Goal: Transaction & Acquisition: Purchase product/service

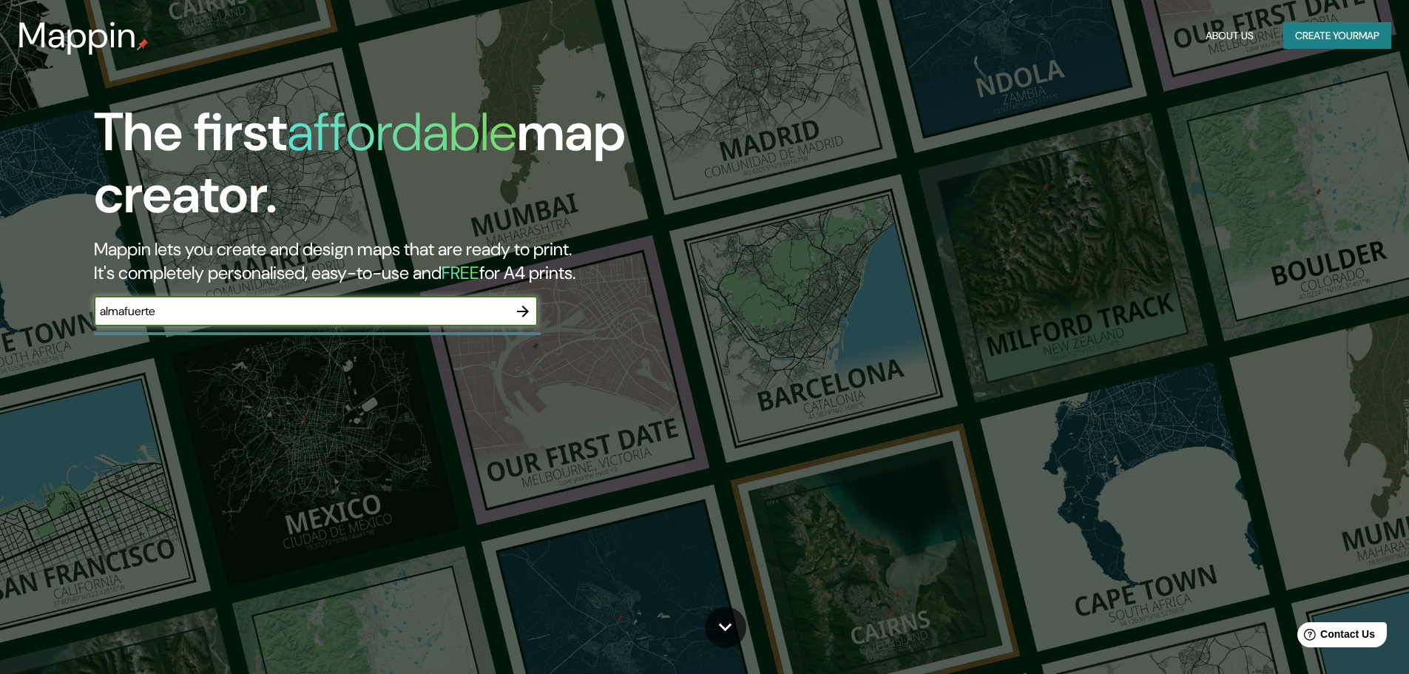
type input "almafuerte"
drag, startPoint x: 515, startPoint y: 314, endPoint x: 0, endPoint y: 315, distance: 515.4
click at [515, 313] on icon "button" at bounding box center [523, 311] width 18 height 18
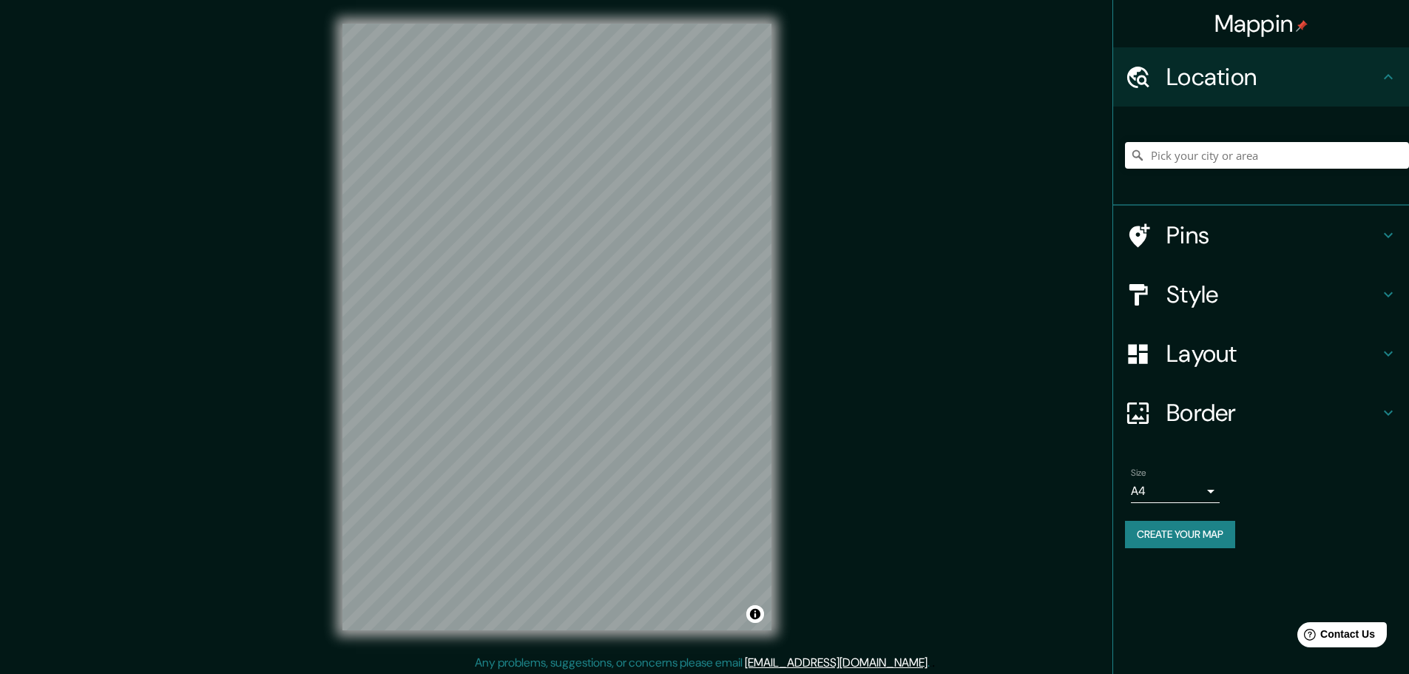
click at [1185, 405] on h4 "Border" at bounding box center [1272, 413] width 213 height 30
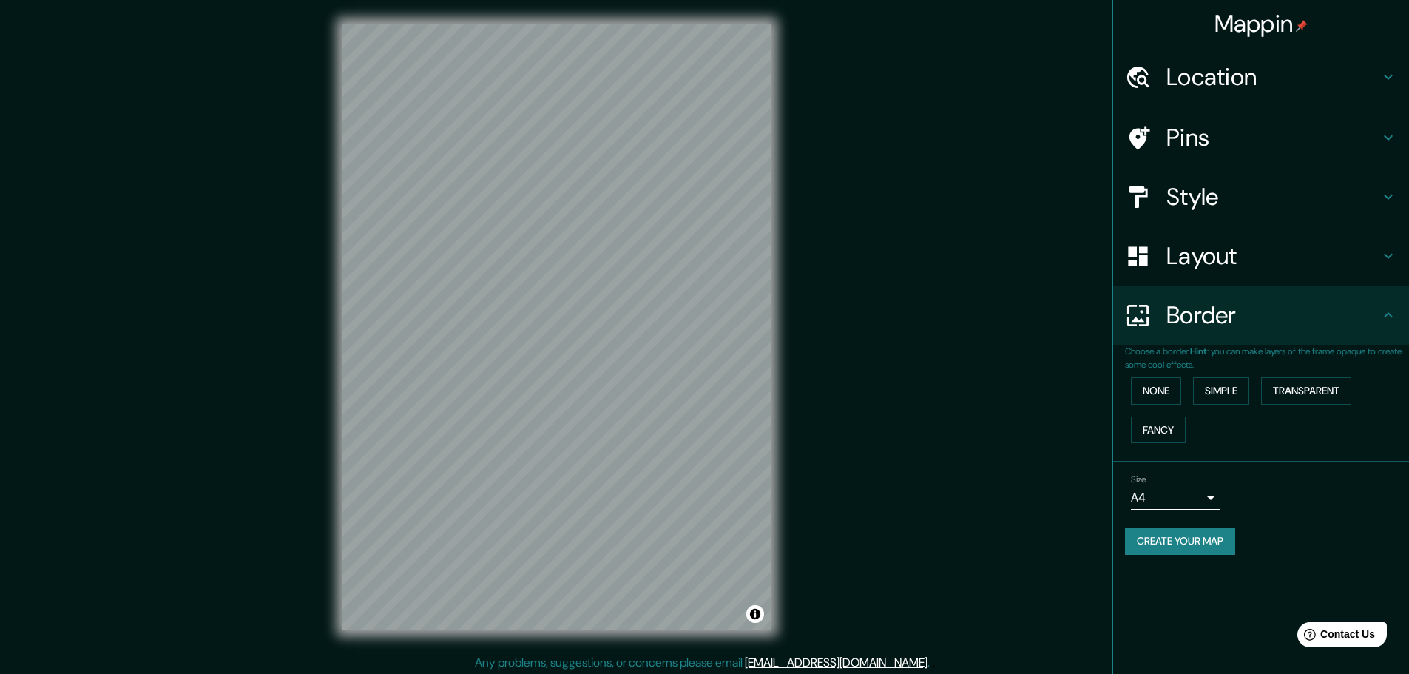
click at [1264, 324] on h4 "Border" at bounding box center [1272, 315] width 213 height 30
click at [1179, 501] on body "Mappin Location Pins Style Layout Border Choose a border. Hint : you can make l…" at bounding box center [704, 337] width 1409 height 674
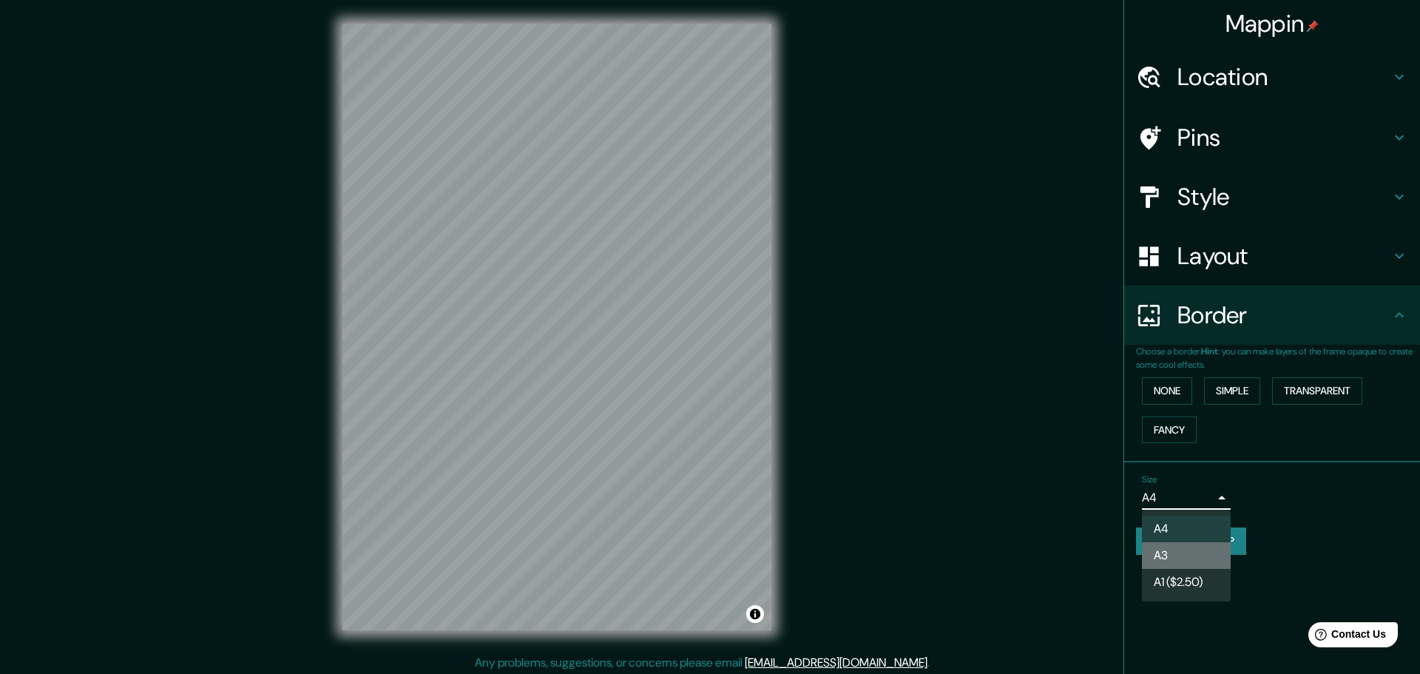
click at [1174, 563] on li "A3" at bounding box center [1186, 555] width 89 height 27
type input "a4"
